Goal: Find specific page/section: Find specific page/section

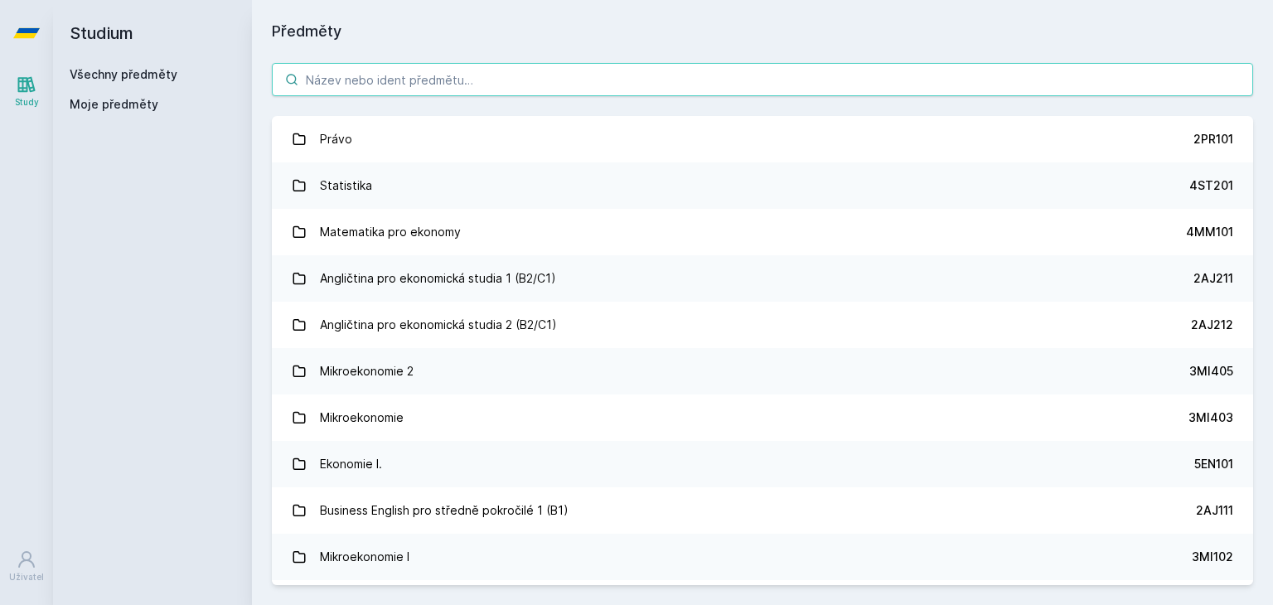
click at [387, 70] on input "search" at bounding box center [762, 79] width 981 height 33
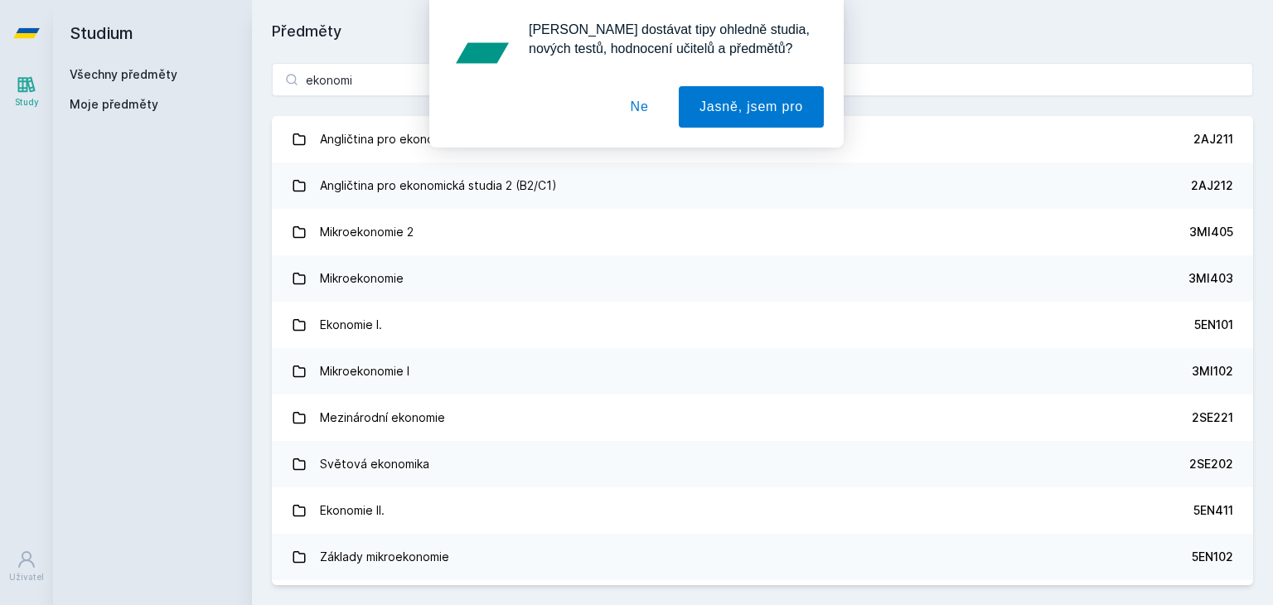
click at [641, 110] on button "Ne" at bounding box center [640, 106] width 60 height 41
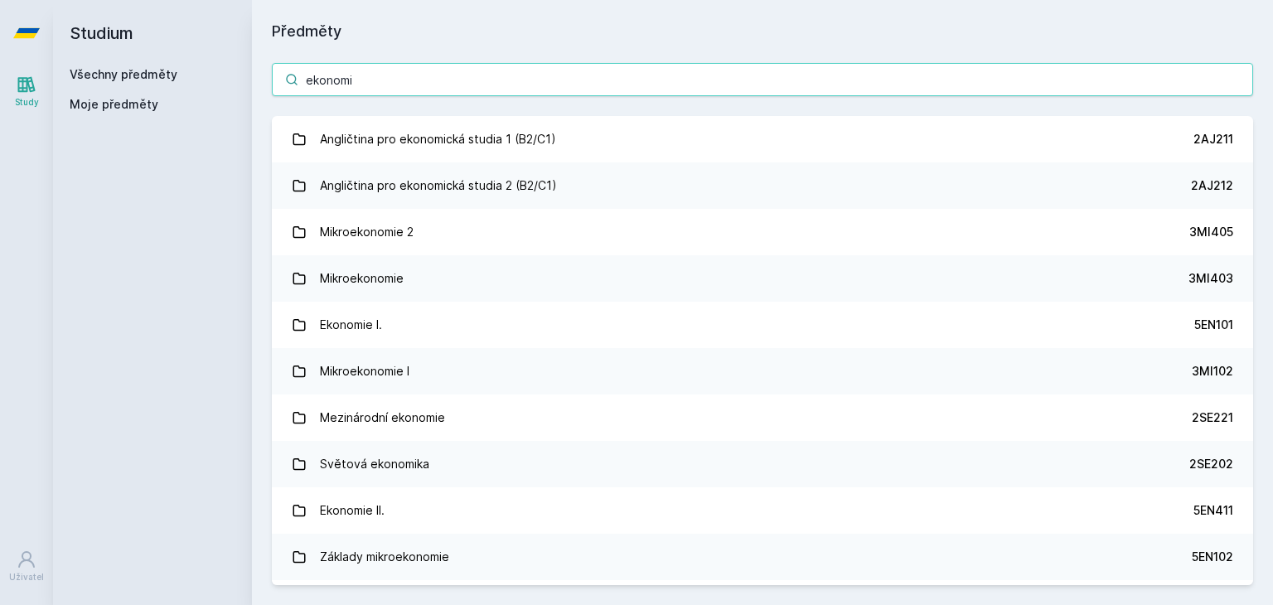
click at [607, 94] on input "ekonomi" at bounding box center [762, 79] width 981 height 33
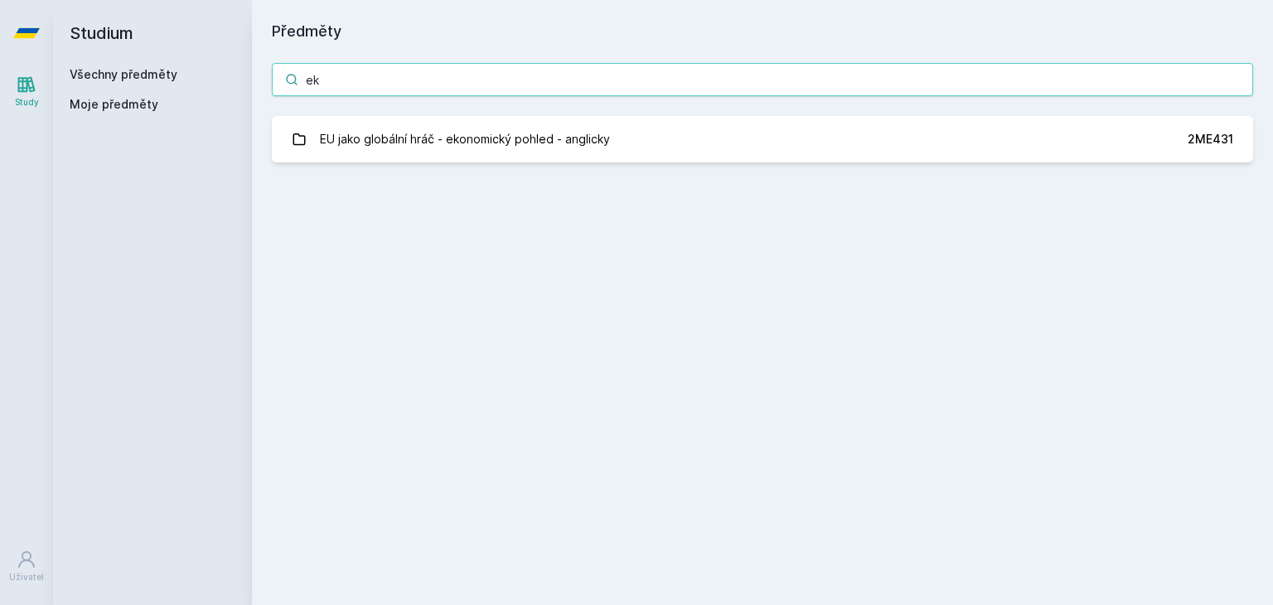
type input "e"
drag, startPoint x: 361, startPoint y: 100, endPoint x: 354, endPoint y: 78, distance: 23.3
click at [354, 78] on div "mimo Seminář odborný bakalářský mimosemestrální 1BP370 Jejda, něco se pokazilo." at bounding box center [762, 112] width 1021 height 139
click at [354, 78] on input "mimo" at bounding box center [762, 79] width 981 height 33
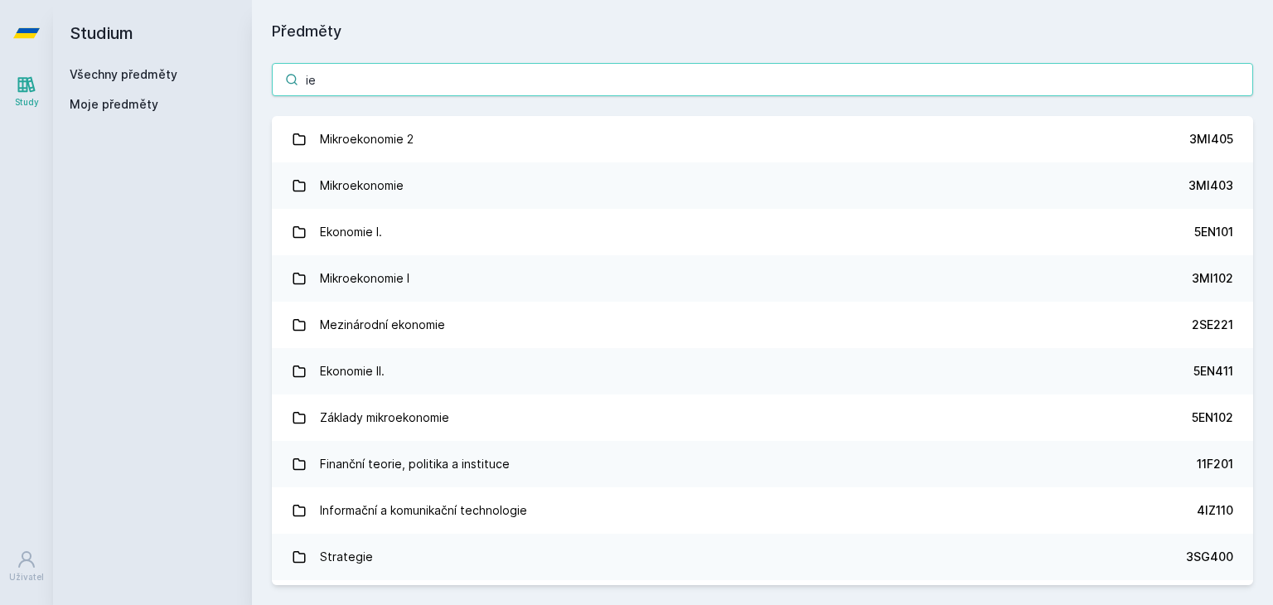
type input "i"
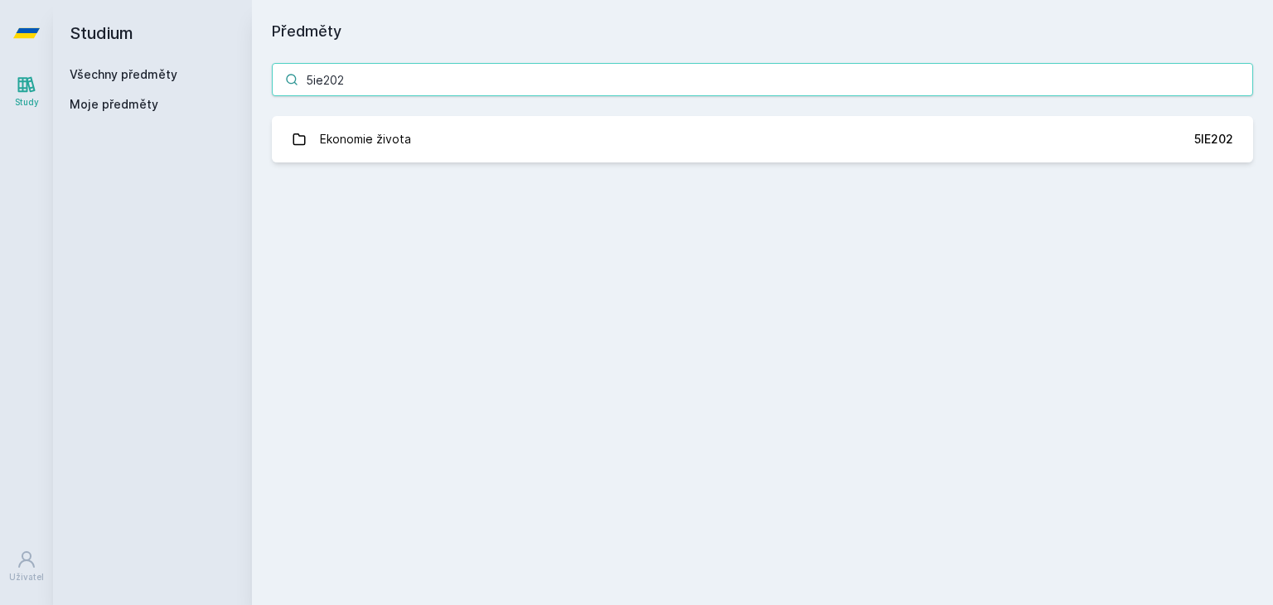
type input "5ie202"
